Goal: Task Accomplishment & Management: Manage account settings

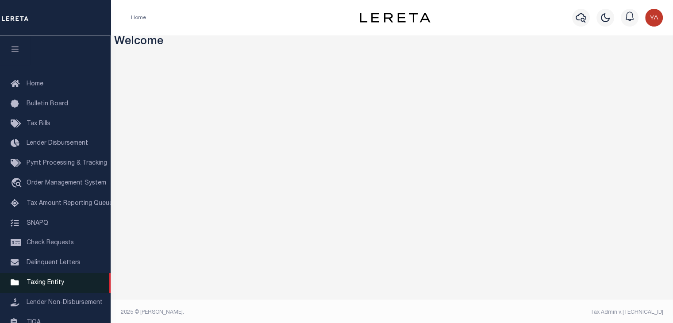
click at [53, 284] on span "Taxing Entity" at bounding box center [46, 283] width 38 height 6
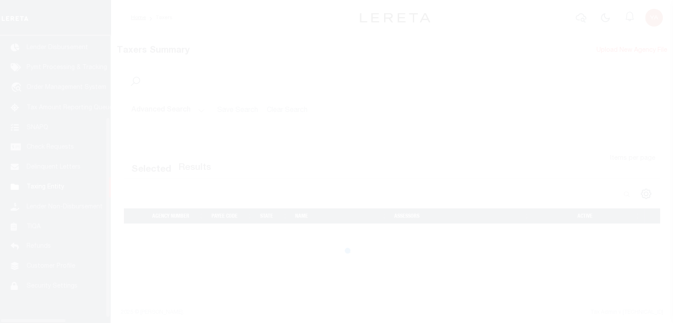
scroll to position [110, 0]
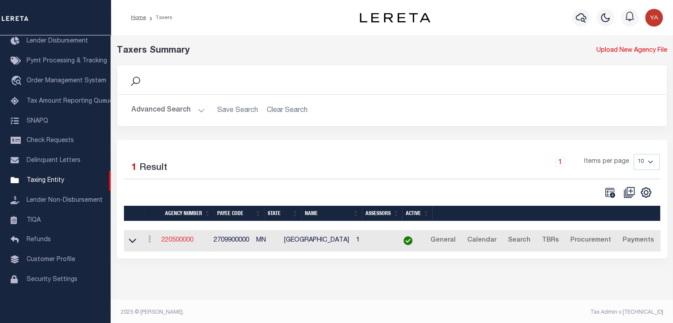
click at [191, 243] on link "220500000" at bounding box center [178, 240] width 32 height 6
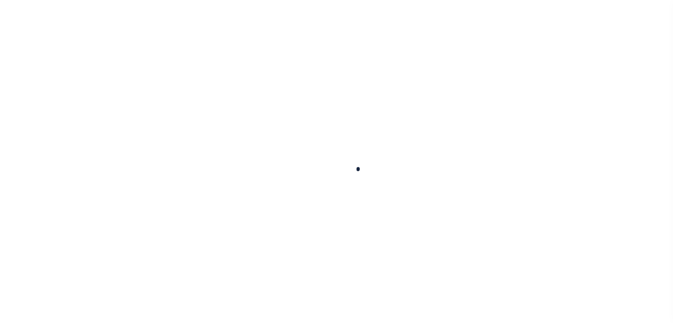
select select
checkbox input "false"
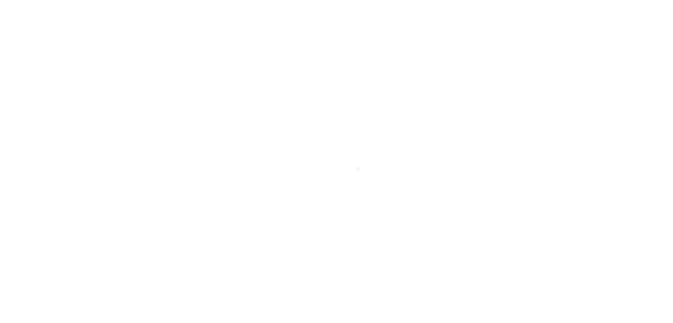
checkbox input "false"
type input "2709900000"
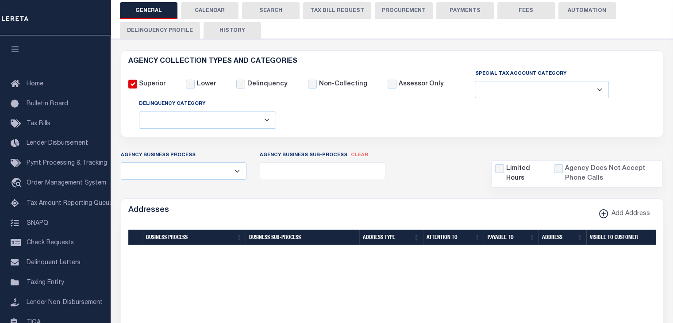
scroll to position [177, 0]
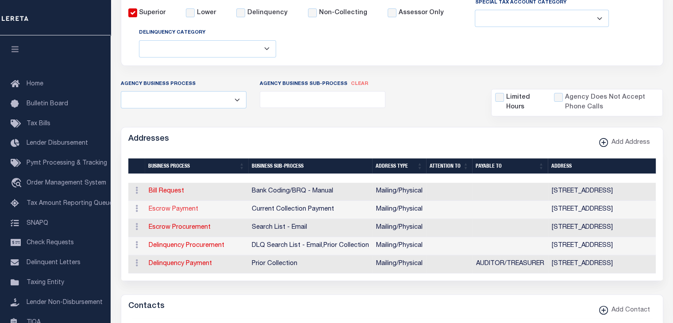
drag, startPoint x: 174, startPoint y: 209, endPoint x: 195, endPoint y: 212, distance: 21.4
click at [174, 209] on link "Escrow Payment" at bounding box center [174, 209] width 50 height 6
select select "1"
checkbox input "false"
select select
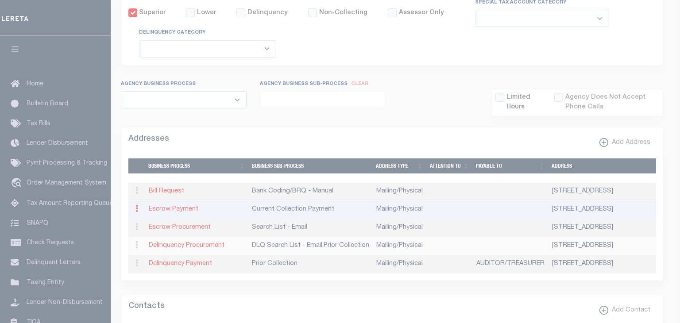
type input "201 1ST ST NE STE 7"
type input "test3"
type input "AUSTIN"
select select "MN"
type input "55912"
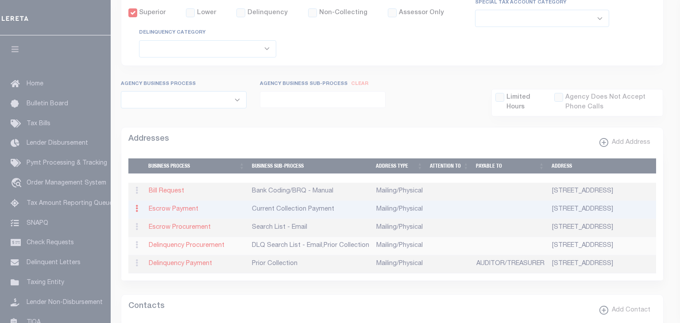
select select "5"
checkbox input "true"
select select "3"
select select "11"
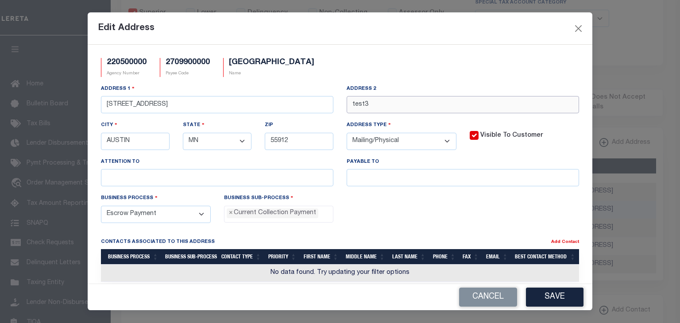
click at [397, 104] on input "test3" at bounding box center [463, 104] width 232 height 17
type input "test4"
click at [552, 302] on button "Save" at bounding box center [555, 297] width 58 height 19
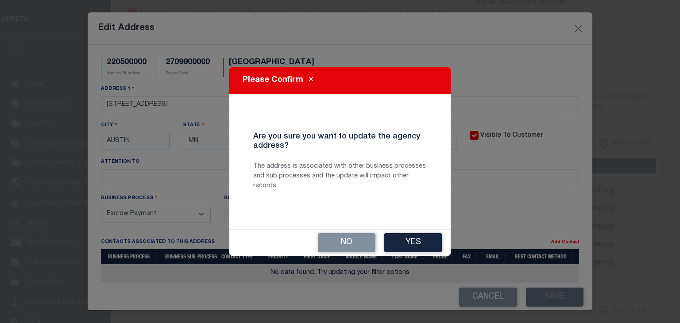
click at [410, 242] on button "Yes" at bounding box center [413, 242] width 58 height 19
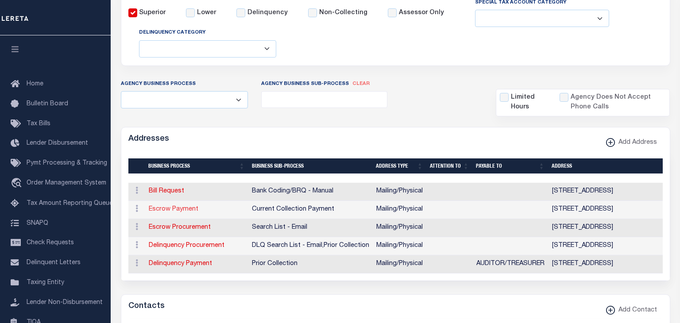
click at [175, 208] on link "Escrow Payment" at bounding box center [174, 209] width 50 height 6
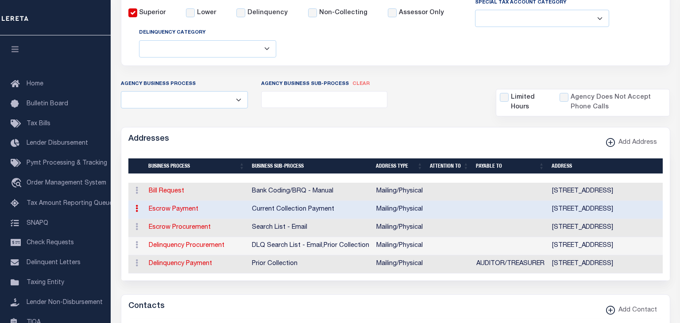
type input "201 1ST ST NE STE 7"
type input "test4"
type input "AUSTIN"
select select "MN"
type input "55912"
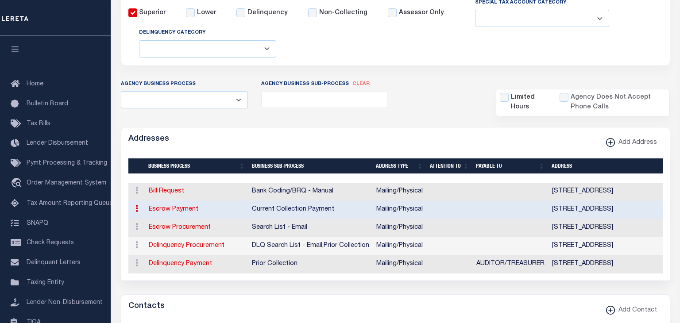
select select "5"
checkbox input "true"
select select "3"
select select "11"
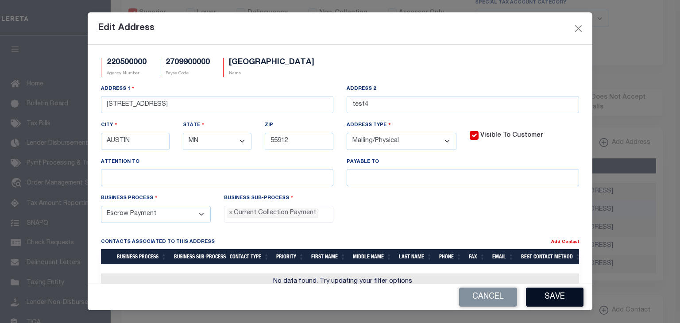
click at [560, 295] on button "Save" at bounding box center [555, 297] width 58 height 19
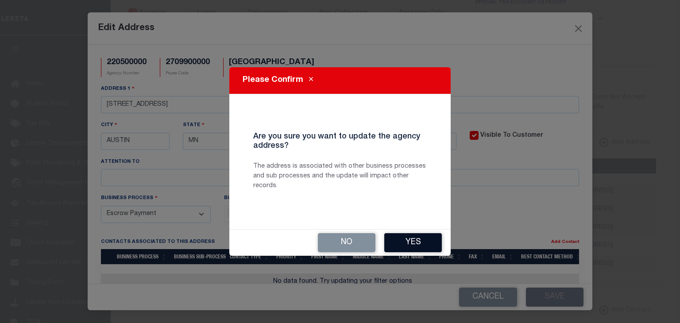
click at [413, 239] on button "Yes" at bounding box center [413, 242] width 58 height 19
